Goal: Task Accomplishment & Management: Complete application form

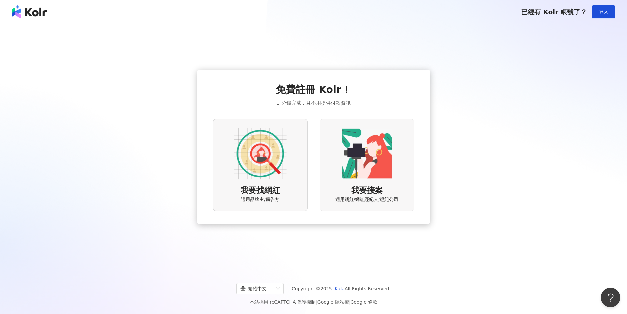
click at [341, 152] on img at bounding box center [367, 153] width 53 height 53
click at [266, 141] on img at bounding box center [260, 153] width 53 height 53
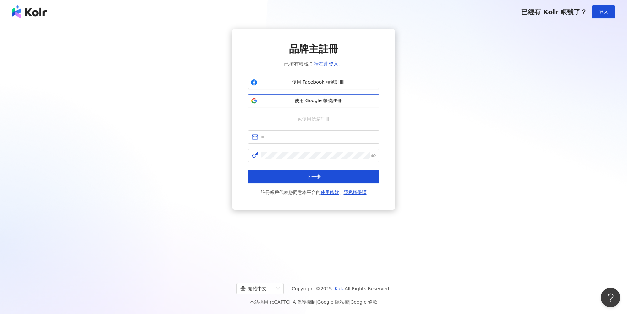
click at [330, 103] on span "使用 Google 帳號註冊" at bounding box center [318, 100] width 117 height 7
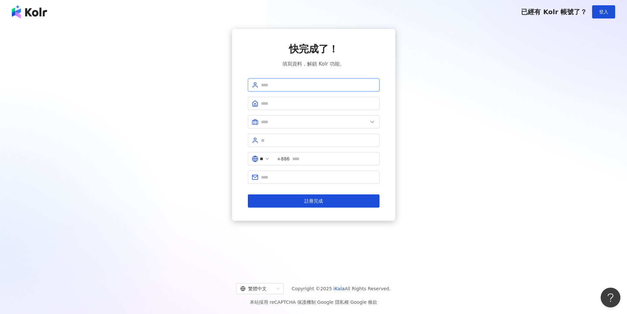
click at [320, 85] on input "text" at bounding box center [318, 84] width 115 height 7
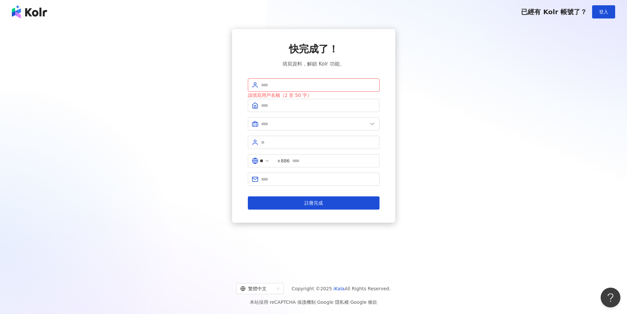
click at [358, 51] on div "快完成了！ 填寫資料，解鎖 Kolr 功能。" at bounding box center [314, 55] width 132 height 26
click at [350, 111] on span at bounding box center [314, 105] width 132 height 13
click at [348, 105] on input "text" at bounding box center [318, 105] width 115 height 7
click at [356, 72] on div "快完成了！ 填寫資料，解鎖 Kolr 功能。 請填寫用戶名稱（2 至 50 字） ** +886 註冊完成" at bounding box center [314, 125] width 132 height 167
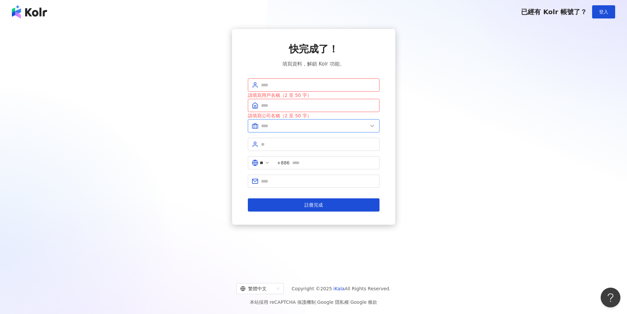
click at [321, 125] on input "text" at bounding box center [314, 125] width 107 height 7
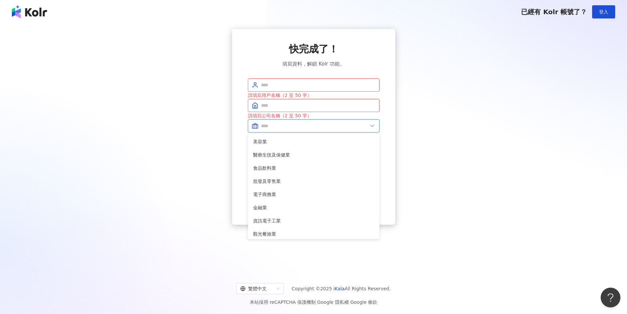
click at [321, 125] on input "text" at bounding box center [314, 125] width 107 height 7
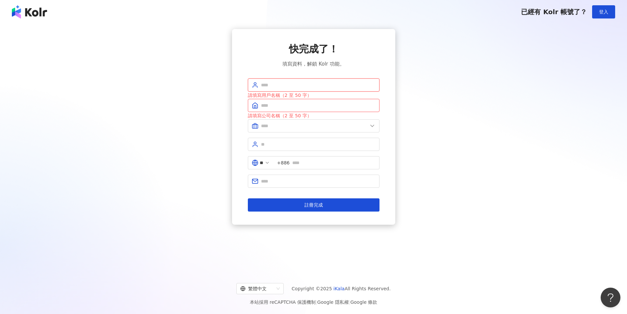
click at [315, 83] on input "text" at bounding box center [318, 84] width 115 height 7
drag, startPoint x: 103, startPoint y: 24, endPoint x: 83, endPoint y: 14, distance: 22.1
click at [95, 20] on div "已經有 Kolr 帳號了？ 登入 快完成了！ 填寫資料，解鎖 Kolr 功能。 請填寫用戶名稱（2 至 50 字） 請填寫公司名稱（2 至 50 字） 美容業…" at bounding box center [313, 157] width 627 height 314
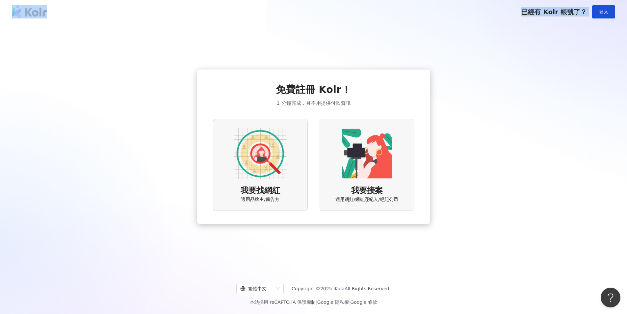
click at [378, 178] on img at bounding box center [367, 153] width 53 height 53
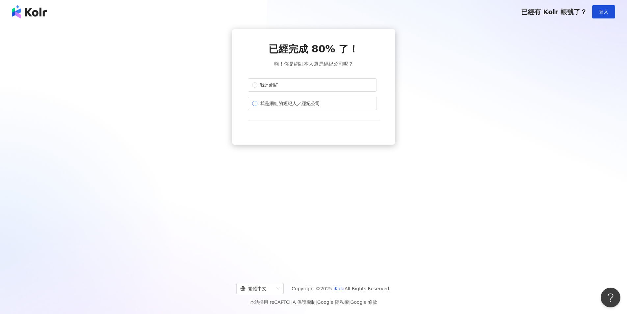
click at [313, 104] on span "我是網紅的經紀人／經紀公司" at bounding box center [290, 103] width 65 height 7
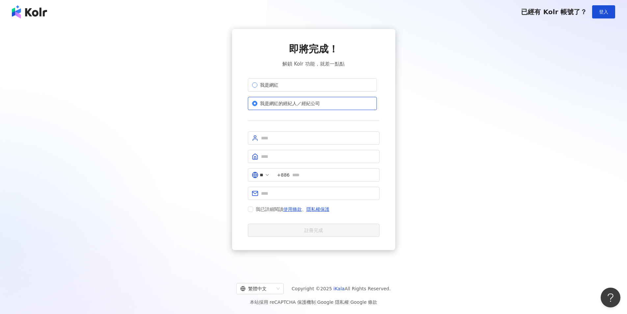
click at [307, 85] on label "我是網紅" at bounding box center [312, 84] width 129 height 13
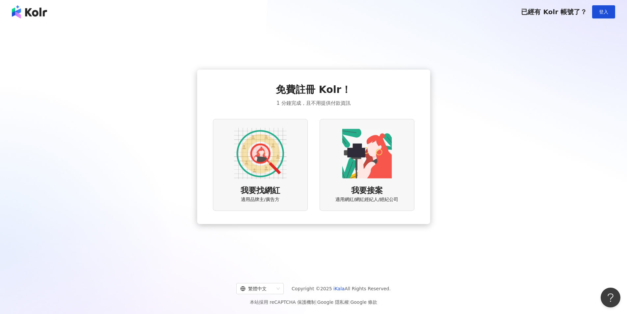
click at [244, 154] on img at bounding box center [260, 153] width 53 height 53
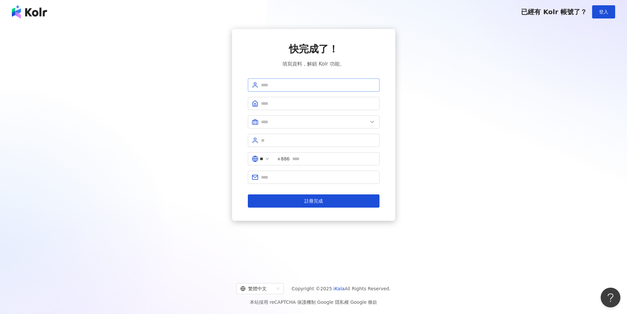
click at [282, 81] on span at bounding box center [314, 84] width 132 height 13
click at [277, 87] on input "text" at bounding box center [318, 84] width 115 height 7
click at [271, 92] on form "請填寫用戶名稱（2 至 50 字） ** +886 註冊完成" at bounding box center [314, 142] width 132 height 129
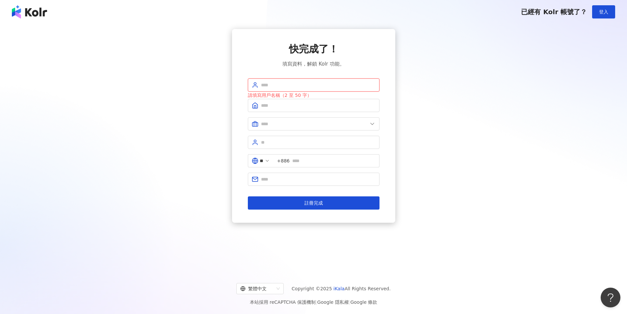
click at [274, 85] on input "text" at bounding box center [318, 84] width 115 height 7
type input "*"
drag, startPoint x: 289, startPoint y: 85, endPoint x: 266, endPoint y: 88, distance: 23.3
click at [266, 88] on input "********" at bounding box center [318, 84] width 115 height 7
type input "********"
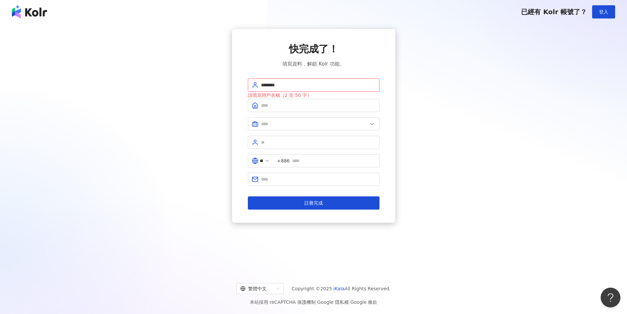
click at [278, 112] on form "******** 請填寫用戶名稱（2 至 50 字） ** +886 註冊完成" at bounding box center [314, 143] width 132 height 131
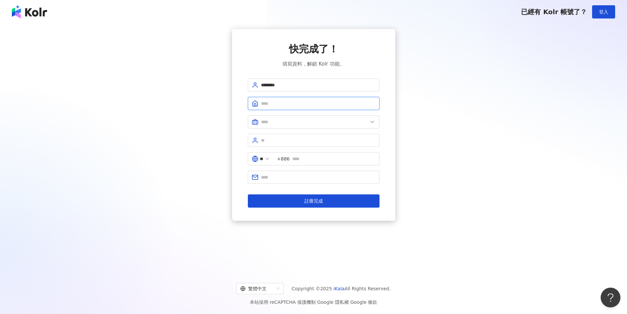
click at [278, 106] on input "text" at bounding box center [318, 103] width 115 height 7
type input "********"
click at [294, 120] on input "text" at bounding box center [314, 121] width 107 height 7
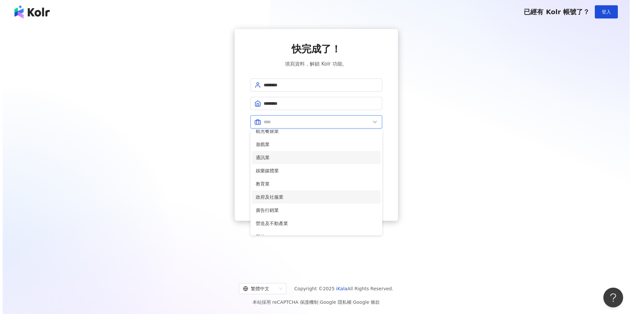
scroll to position [132, 0]
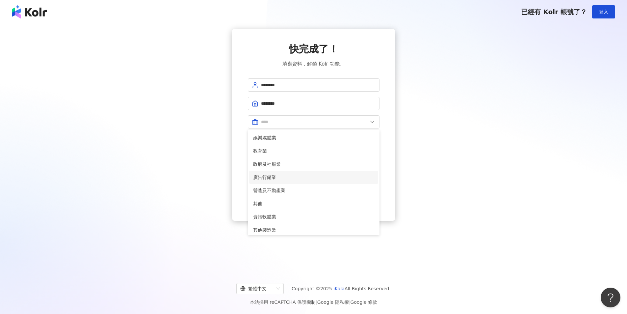
click at [257, 175] on span "廣告行銷業" at bounding box center [313, 177] width 121 height 7
type input "*****"
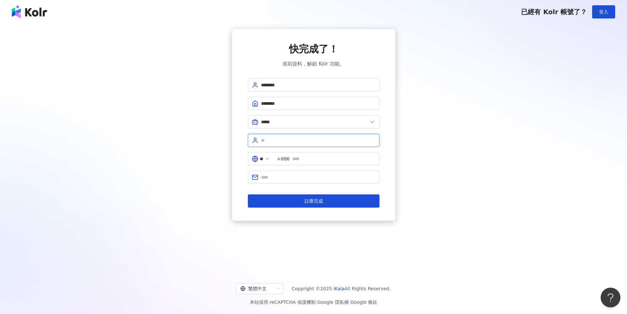
click at [266, 142] on input "text" at bounding box center [318, 140] width 115 height 7
type input "*"
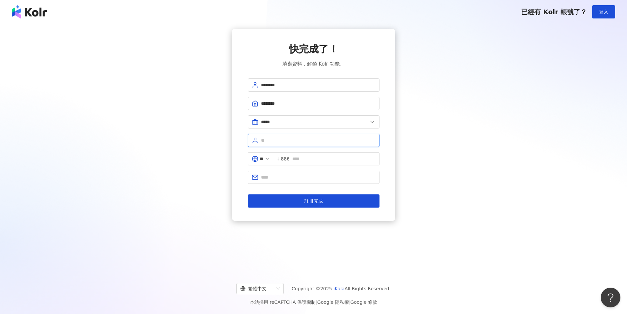
type input "*"
type input "**"
click at [312, 160] on input "text" at bounding box center [333, 158] width 83 height 7
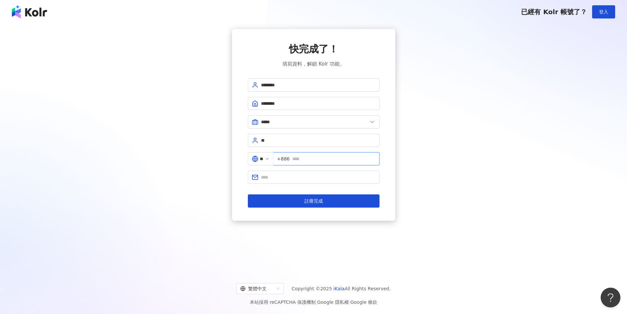
type input "**********"
click at [320, 175] on input "text" at bounding box center [318, 177] width 115 height 7
type input "**********"
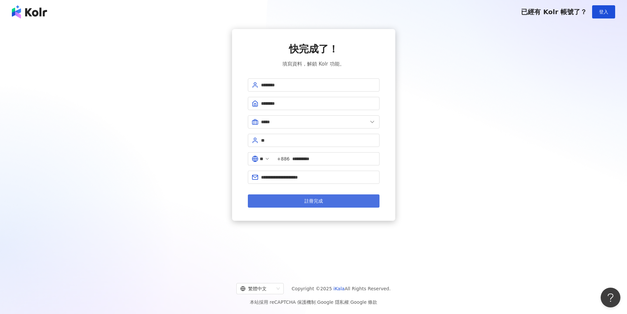
click at [327, 198] on button "註冊完成" at bounding box center [314, 200] width 132 height 13
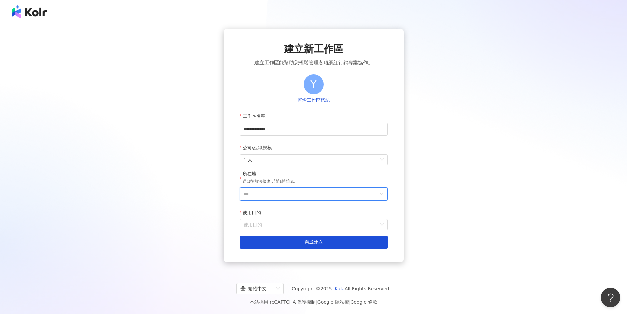
click at [350, 189] on input "***" at bounding box center [311, 194] width 135 height 13
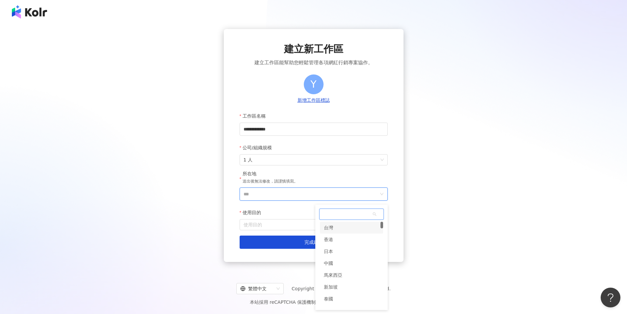
click at [364, 227] on div "台灣" at bounding box center [351, 228] width 63 height 12
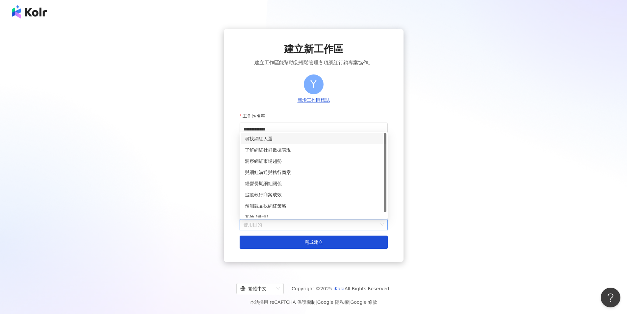
click at [351, 226] on input "使用目的" at bounding box center [314, 224] width 140 height 11
click at [324, 150] on div "了解網紅社群數據表現" at bounding box center [314, 149] width 138 height 7
click at [312, 227] on span "了解網紅社群數據表現" at bounding box center [314, 224] width 140 height 11
click at [296, 146] on div "了解網紅社群數據表現" at bounding box center [314, 149] width 146 height 11
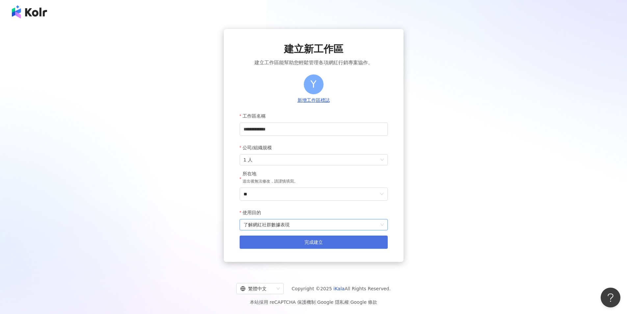
click at [313, 240] on span "完成建立" at bounding box center [314, 241] width 18 height 5
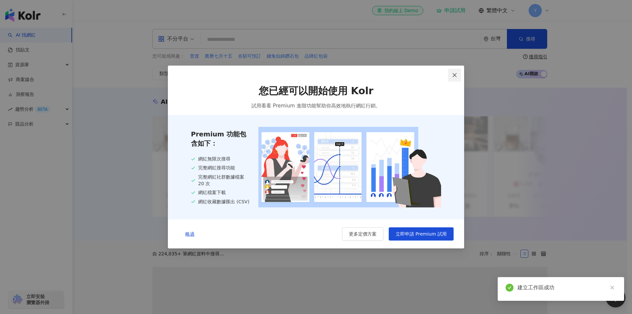
click at [453, 74] on icon "close" at bounding box center [454, 74] width 5 height 5
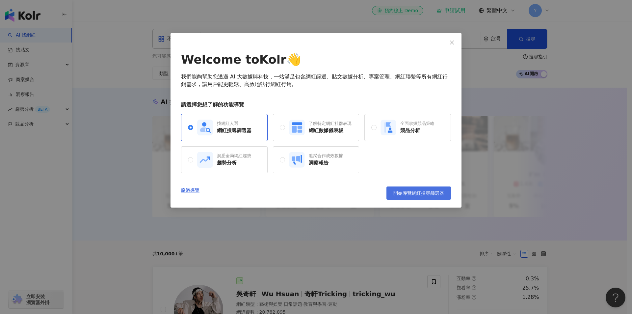
click at [411, 191] on span "開始導覽網紅搜尋篩選器" at bounding box center [419, 192] width 51 height 5
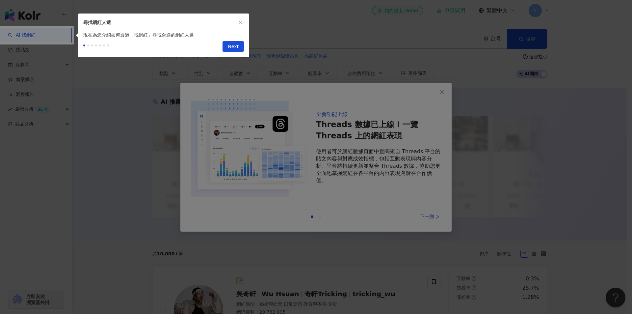
click at [444, 92] on div at bounding box center [316, 157] width 632 height 314
click at [234, 46] on span "Next" at bounding box center [233, 46] width 11 height 11
type input "*********"
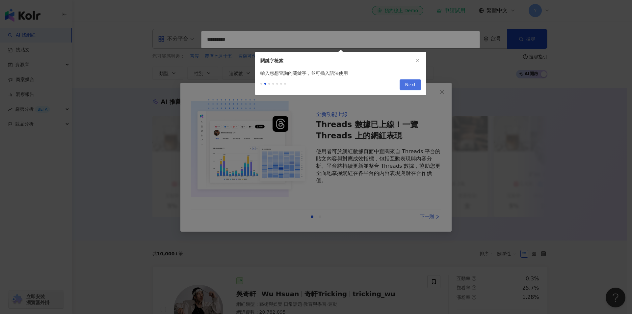
click at [410, 82] on span "Next" at bounding box center [410, 85] width 11 height 11
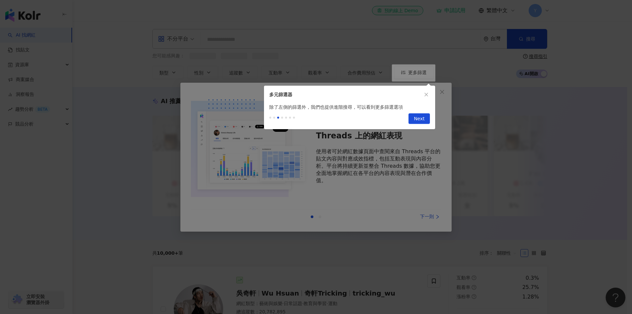
click at [423, 127] on div "Previous Next" at bounding box center [349, 120] width 171 height 18
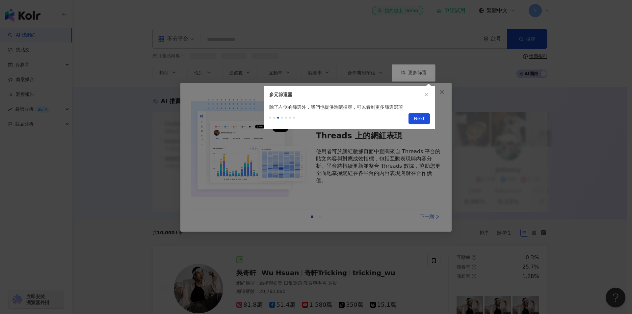
drag, startPoint x: 421, startPoint y: 118, endPoint x: 424, endPoint y: 105, distance: 13.3
click at [421, 118] on span "Next" at bounding box center [419, 119] width 11 height 11
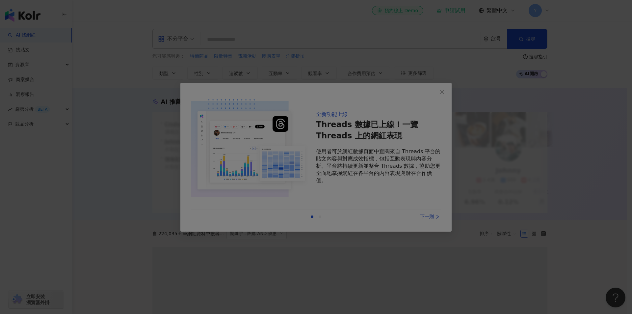
click at [442, 90] on div at bounding box center [316, 157] width 632 height 314
click at [440, 93] on div at bounding box center [316, 157] width 632 height 314
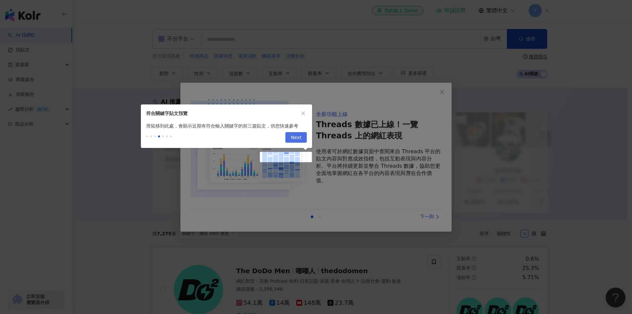
click at [298, 137] on span "Next" at bounding box center [296, 137] width 11 height 11
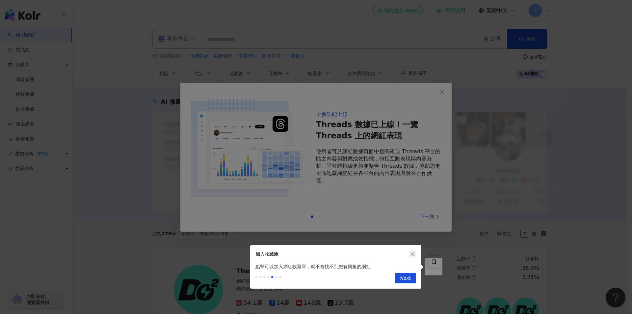
click at [411, 253] on icon "close" at bounding box center [412, 254] width 5 height 5
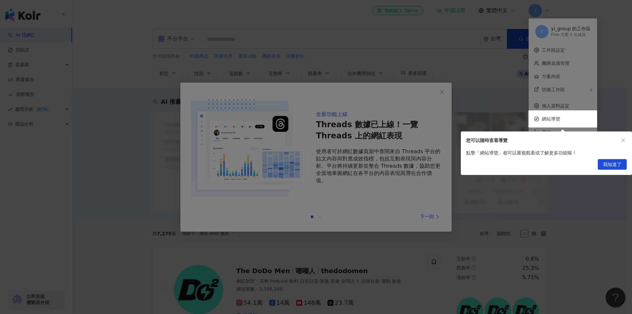
click at [438, 91] on div at bounding box center [316, 157] width 632 height 314
click at [619, 164] on span "我知道了" at bounding box center [612, 164] width 18 height 11
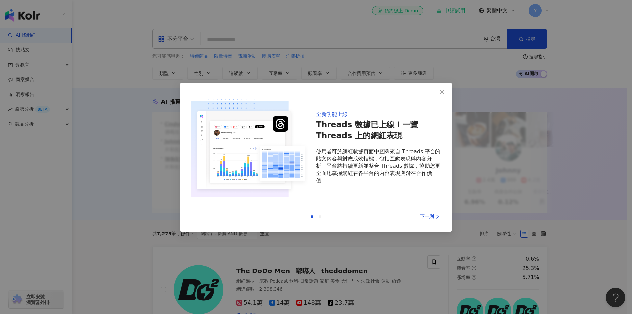
click at [431, 218] on div "下一則" at bounding box center [416, 216] width 49 height 7
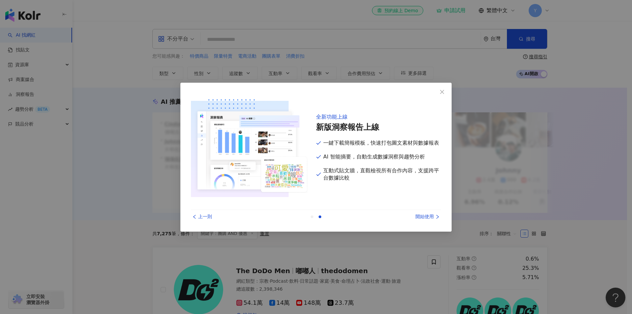
click at [431, 218] on div "開始使用" at bounding box center [416, 216] width 49 height 7
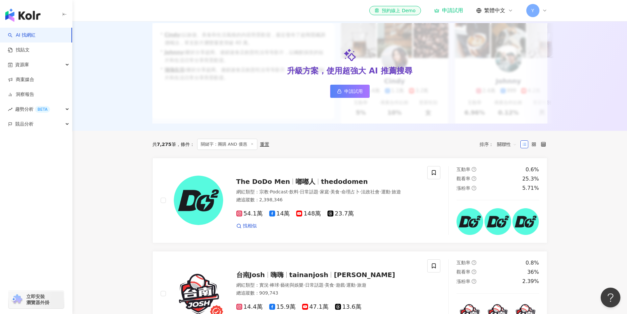
scroll to position [99, 0]
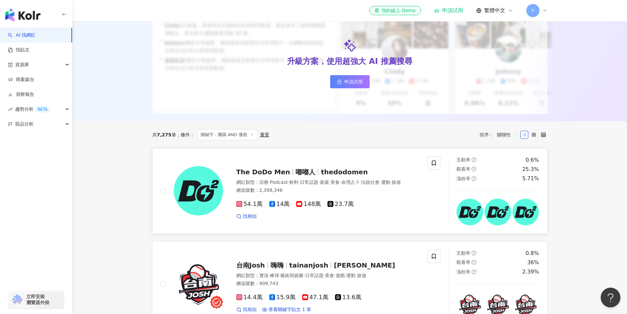
click at [205, 182] on img at bounding box center [198, 190] width 49 height 49
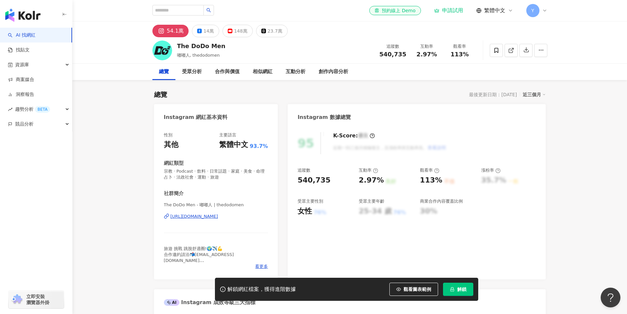
click at [452, 293] on button "解鎖" at bounding box center [458, 289] width 30 height 13
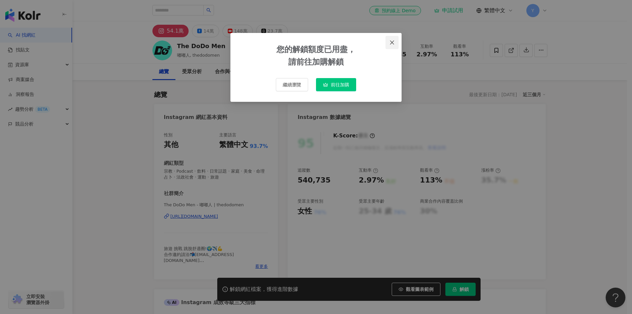
click at [392, 46] on button "Close" at bounding box center [392, 42] width 13 height 13
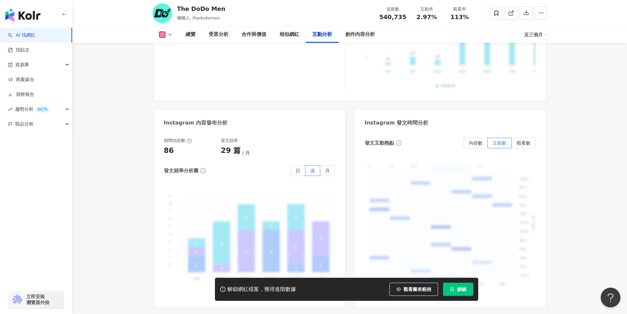
scroll to position [1614, 0]
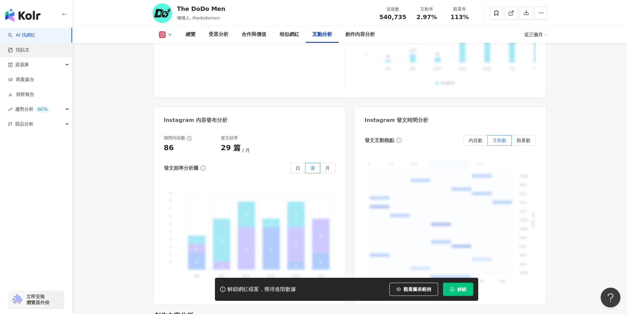
click at [27, 51] on link "找貼文" at bounding box center [19, 50] width 22 height 7
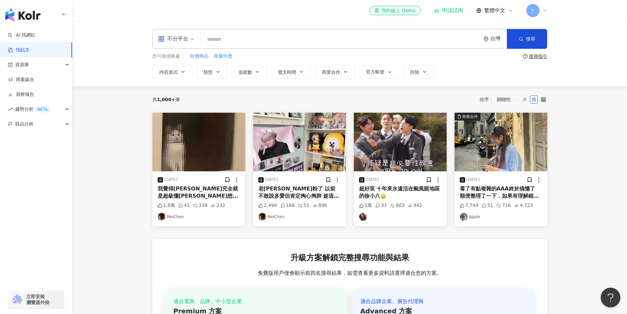
click at [449, 159] on div "2025/9/1 超好笑 十年來永遠活在颱風眼地區的徐小八🙂‍↕️ 1萬 33 903 942" at bounding box center [400, 169] width 101 height 113
click at [477, 150] on img "button" at bounding box center [501, 142] width 93 height 59
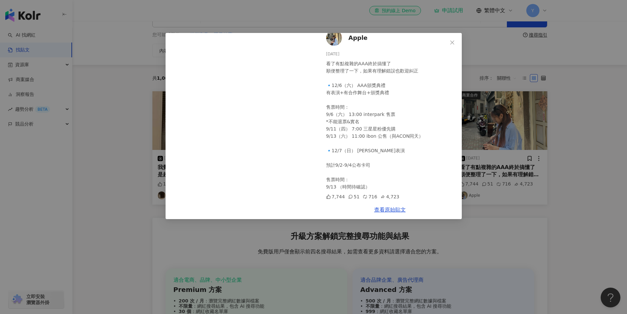
scroll to position [33, 0]
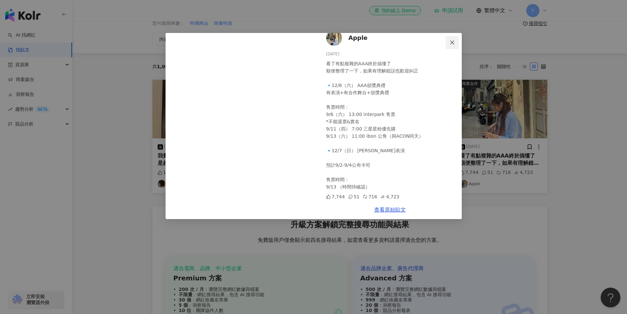
click at [453, 39] on button "Close" at bounding box center [452, 42] width 13 height 13
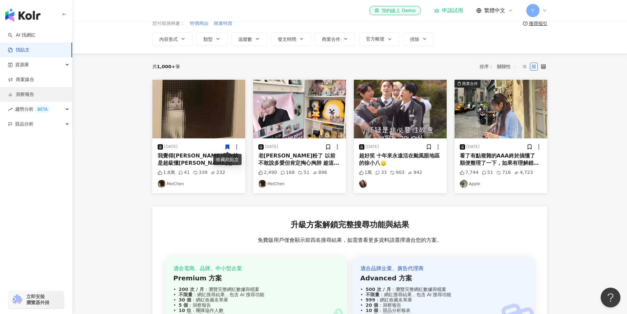
click at [34, 91] on link "洞察報告" at bounding box center [21, 94] width 26 height 7
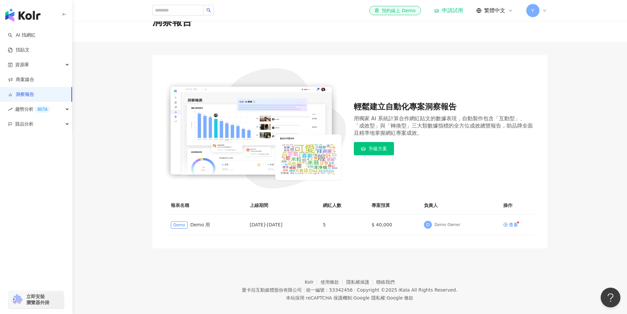
scroll to position [30, 0]
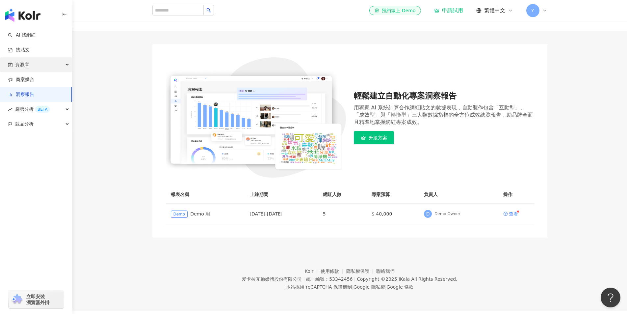
click at [43, 67] on div "資源庫" at bounding box center [36, 64] width 72 height 15
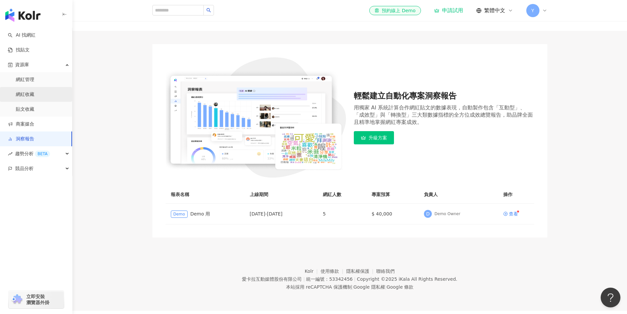
click at [34, 92] on link "網紅收藏" at bounding box center [25, 94] width 18 height 7
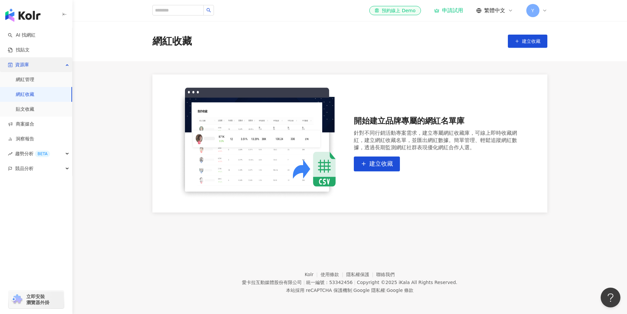
click at [42, 59] on div "資源庫" at bounding box center [36, 64] width 72 height 15
click at [44, 60] on div "資源庫" at bounding box center [36, 64] width 72 height 15
click at [34, 76] on link "網紅管理" at bounding box center [25, 79] width 18 height 7
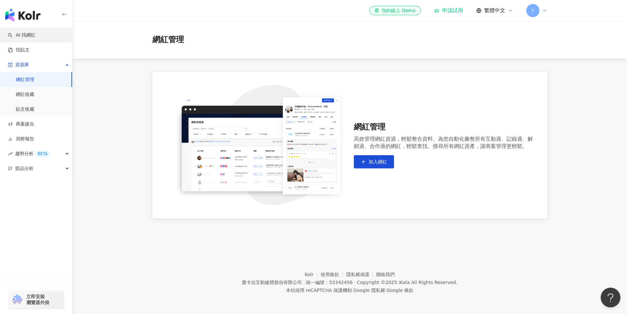
click at [20, 34] on link "AI 找網紅" at bounding box center [22, 35] width 28 height 7
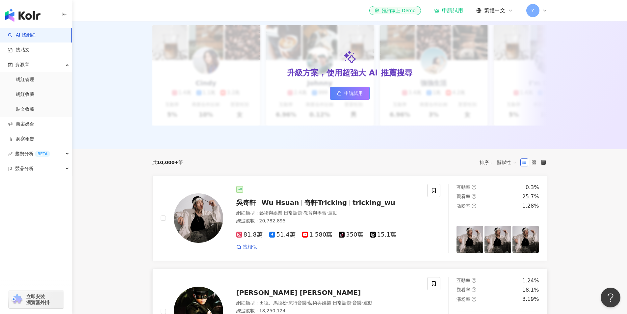
scroll to position [53, 0]
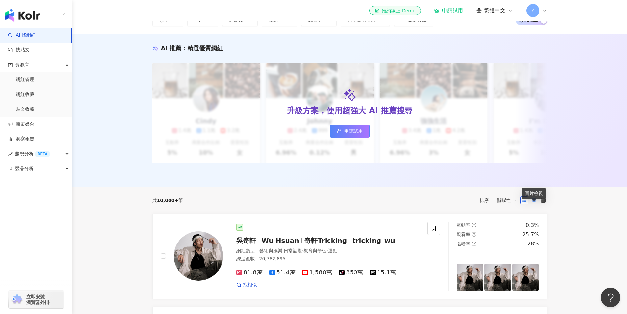
click at [533, 200] on rect at bounding box center [532, 198] width 1 height 1
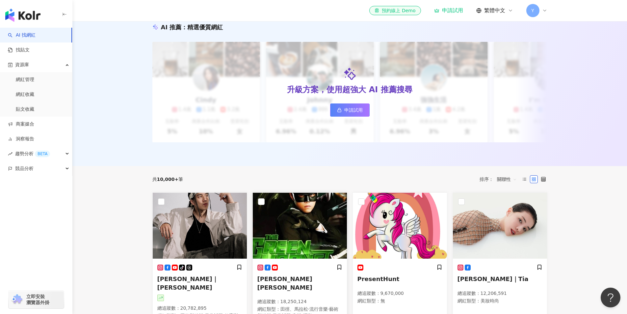
scroll to position [0, 0]
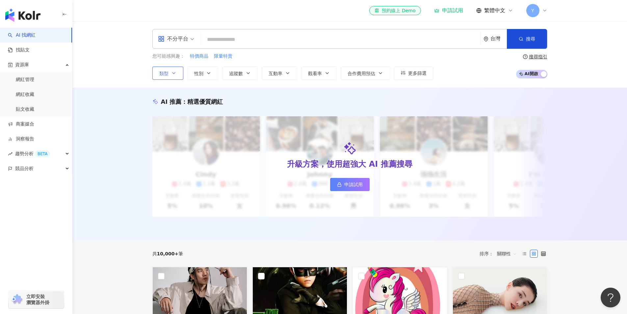
click at [182, 75] on button "類型" at bounding box center [167, 73] width 31 height 13
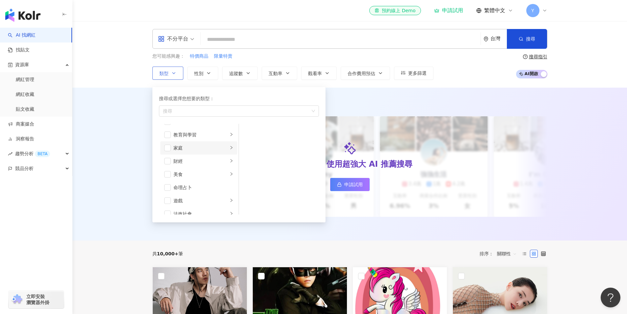
scroll to position [66, 0]
click at [194, 131] on div "家庭" at bounding box center [201, 131] width 55 height 7
click at [251, 142] on li "親子" at bounding box center [278, 144] width 77 height 13
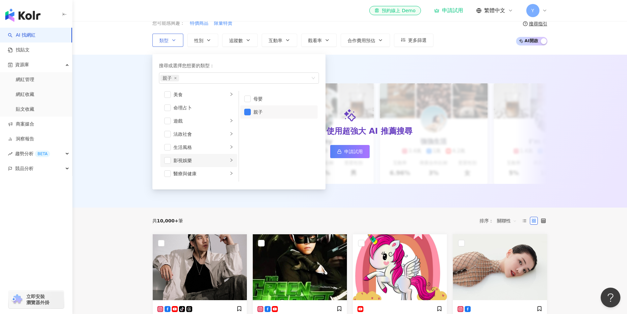
scroll to position [64, 0]
click at [205, 125] on div "美食" at bounding box center [201, 127] width 55 height 7
drag, startPoint x: 248, startPoint y: 154, endPoint x: 246, endPoint y: 150, distance: 4.6
click at [247, 154] on span "button" at bounding box center [247, 151] width 7 height 7
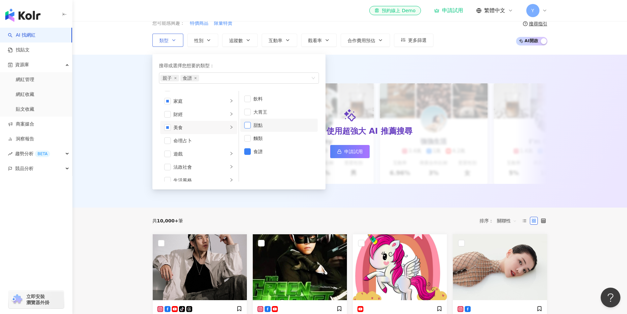
drag, startPoint x: 247, startPoint y: 134, endPoint x: 245, endPoint y: 124, distance: 10.6
click at [247, 132] on li "麵類" at bounding box center [278, 138] width 77 height 13
click at [245, 121] on li "甜點" at bounding box center [278, 125] width 77 height 13
click at [245, 113] on span "button" at bounding box center [247, 112] width 7 height 7
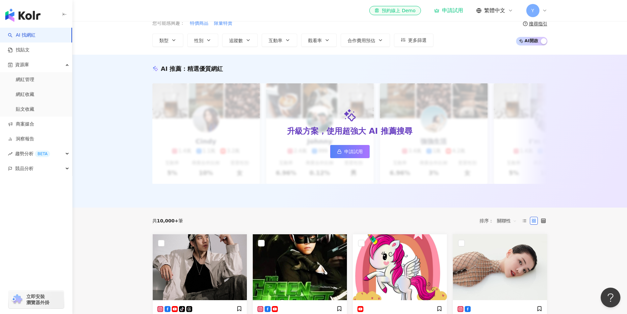
click at [503, 52] on div "不分平台 台灣 搜尋 您可能感興趣： 特價商品 限量特賣 類型 搜尋或選擇您想要的類型： 親子 食譜 麵類 甜點 大胃王 藝術與娛樂 美妝時尚 氣候和環境 日…" at bounding box center [349, 21] width 555 height 67
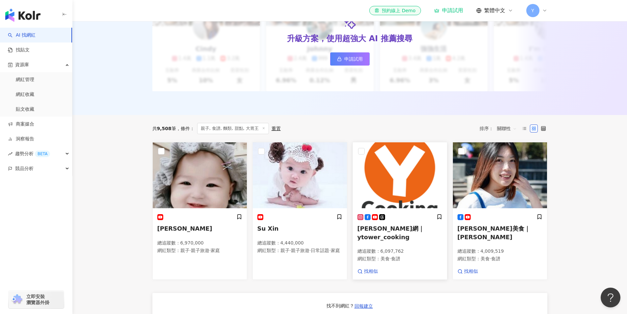
scroll to position [182, 0]
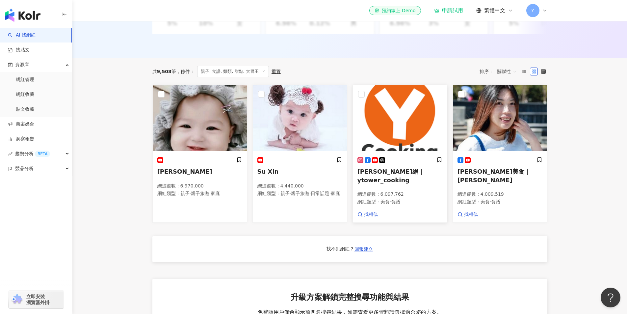
click at [396, 136] on img at bounding box center [400, 118] width 94 height 66
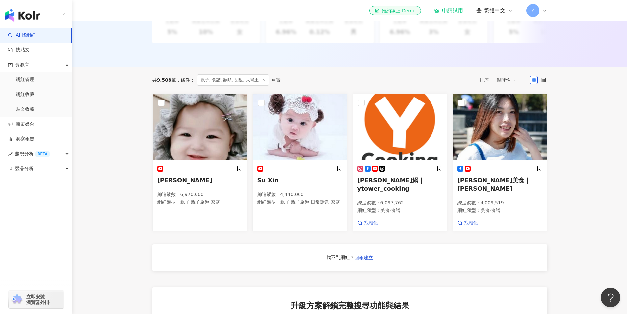
scroll to position [51, 0]
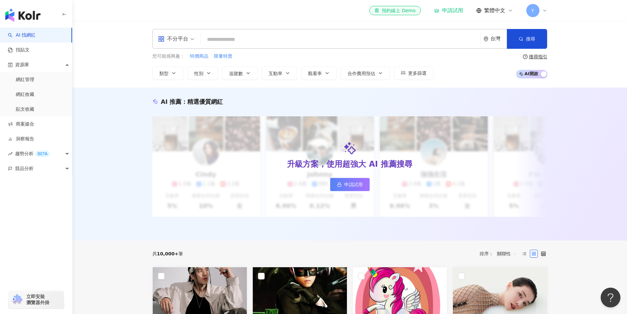
click at [543, 10] on icon at bounding box center [544, 10] width 5 height 5
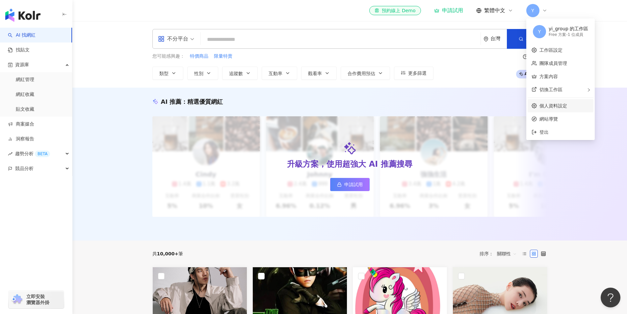
click at [561, 103] on link "個人資料設定" at bounding box center [554, 105] width 28 height 5
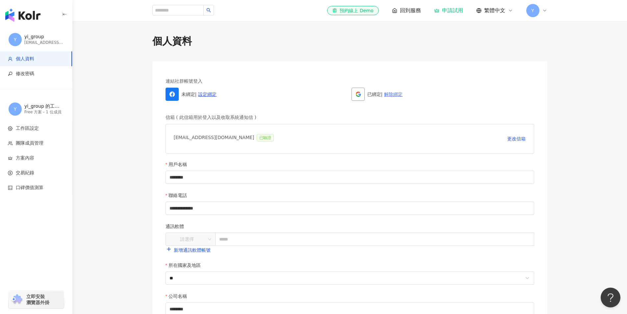
click at [400, 95] on link "解除綁定" at bounding box center [393, 94] width 18 height 5
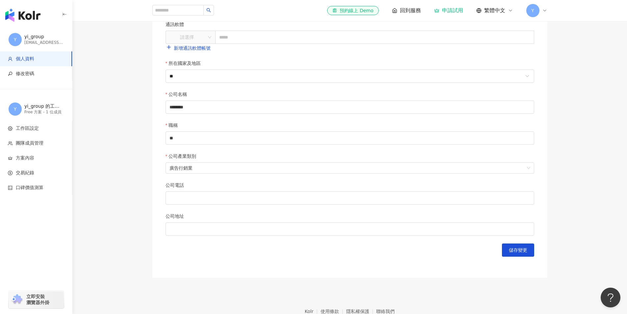
scroll to position [43, 0]
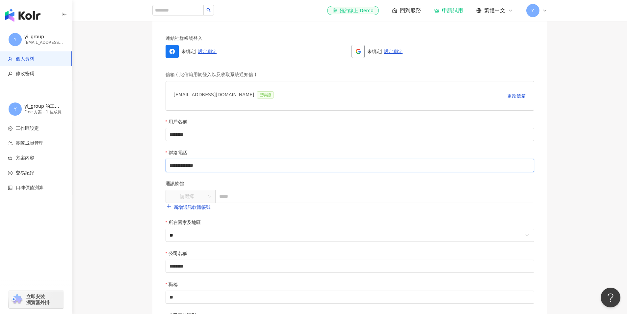
drag, startPoint x: 218, startPoint y: 166, endPoint x: 113, endPoint y: 159, distance: 105.0
click at [113, 159] on main "**********" at bounding box center [349, 213] width 555 height 445
click at [130, 168] on main "**********" at bounding box center [349, 213] width 555 height 445
click at [515, 96] on span "更改信箱" at bounding box center [516, 95] width 18 height 5
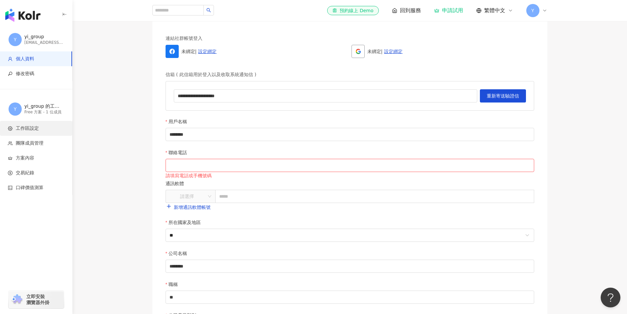
click at [47, 126] on span "工作區設定" at bounding box center [37, 128] width 59 height 7
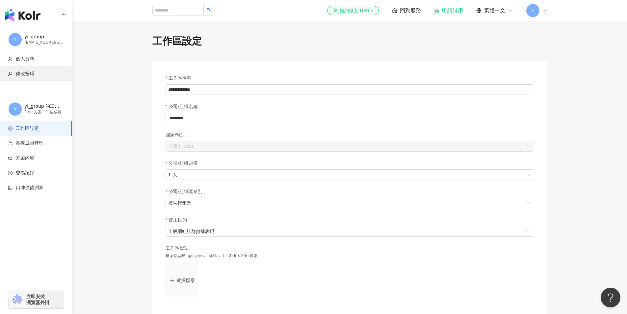
click at [42, 70] on span "修改密碼" at bounding box center [37, 73] width 59 height 7
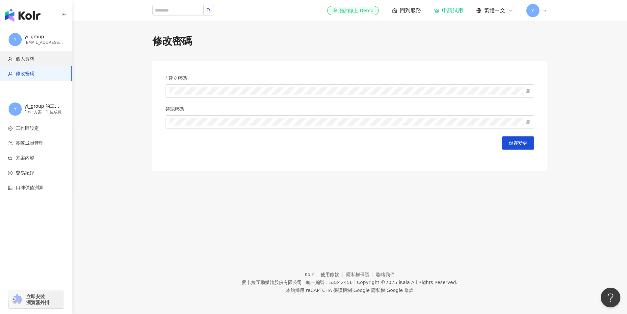
click at [42, 60] on span "個人資料" at bounding box center [37, 59] width 59 height 7
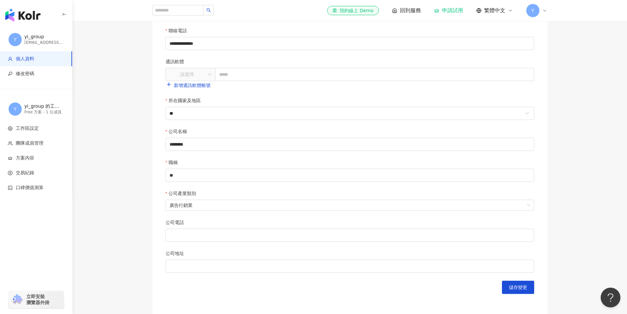
scroll to position [240, 0]
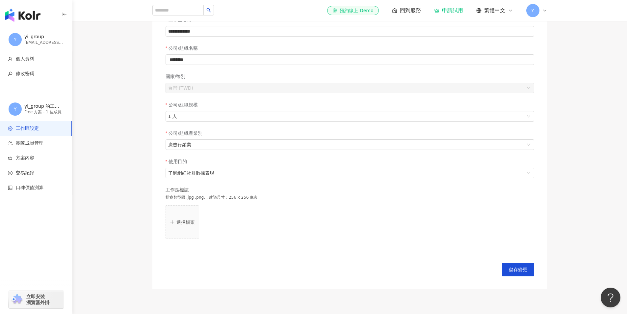
scroll to position [108, 0]
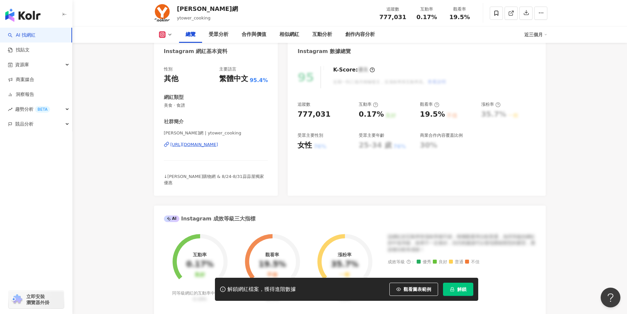
click at [210, 145] on div "[URL][DOMAIN_NAME]" at bounding box center [195, 145] width 48 height 6
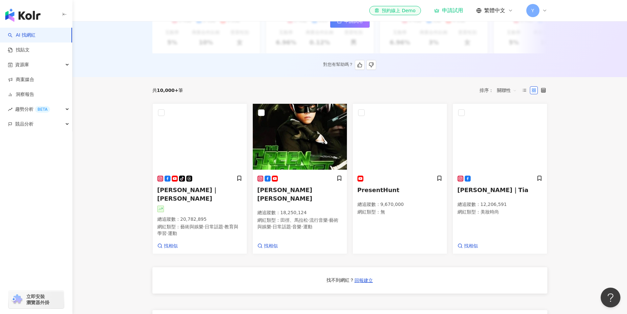
scroll to position [165, 0]
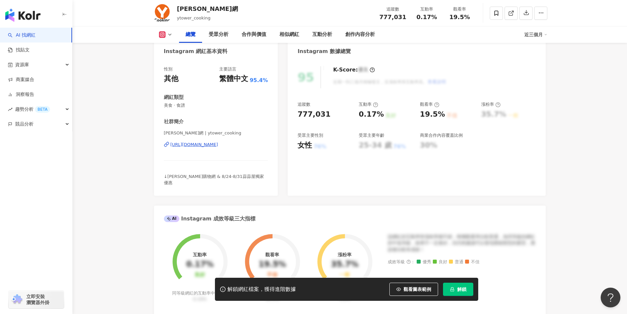
scroll to position [66, 0]
